Goal: Information Seeking & Learning: Learn about a topic

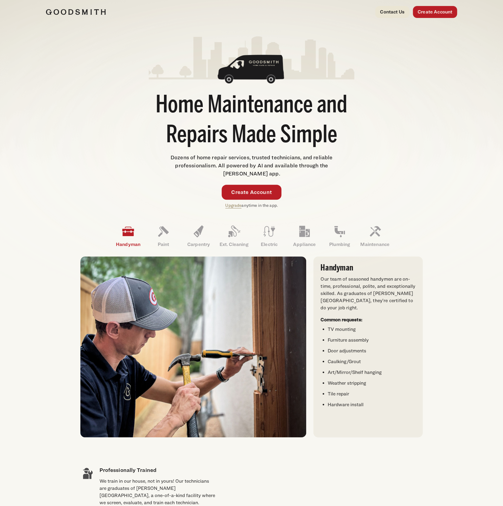
drag, startPoint x: 370, startPoint y: 132, endPoint x: 422, endPoint y: 312, distance: 186.7
click at [422, 312] on div "Handyman Our team of seasoned handymen are on-time, professional, polite, and e…" at bounding box center [367, 346] width 109 height 181
click at [13, 350] on div "Handyman Paint Carpentry" at bounding box center [251, 328] width 503 height 240
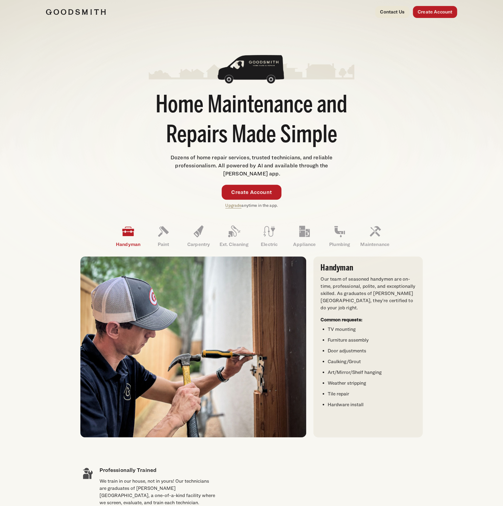
click at [48, 268] on div "Handyman Paint Carpentry" at bounding box center [251, 328] width 411 height 216
click at [18, 266] on div "Handyman Paint Carpentry" at bounding box center [251, 328] width 503 height 240
click at [14, 265] on div "Handyman Paint Carpentry" at bounding box center [251, 328] width 503 height 240
click at [35, 238] on div "Handyman Paint Carpentry" at bounding box center [251, 328] width 503 height 240
